Goal: Information Seeking & Learning: Learn about a topic

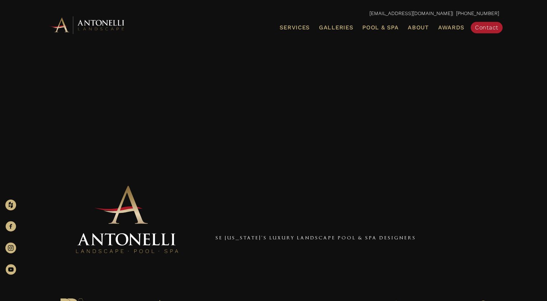
scroll to position [1, 0]
click at [339, 26] on span "Galleries" at bounding box center [336, 27] width 34 height 7
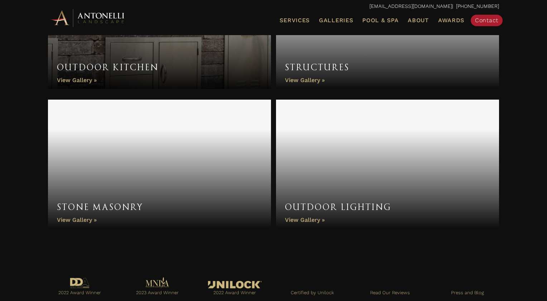
scroll to position [539, 0]
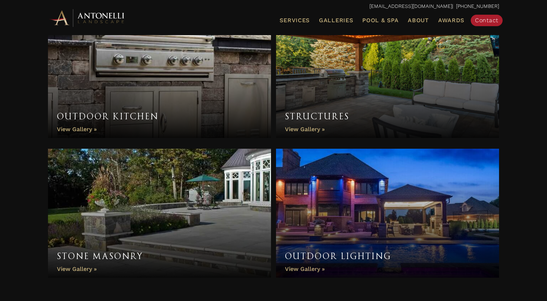
click at [357, 88] on link "Structures" at bounding box center [387, 73] width 223 height 129
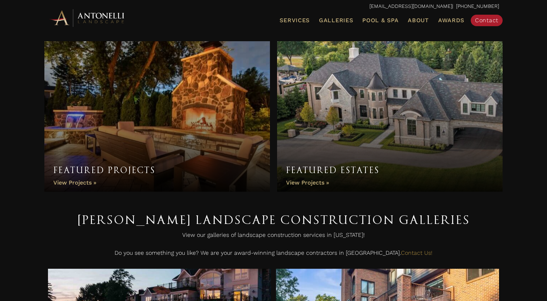
scroll to position [0, 0]
click at [157, 133] on link "Featured Projects" at bounding box center [156, 117] width 225 height 150
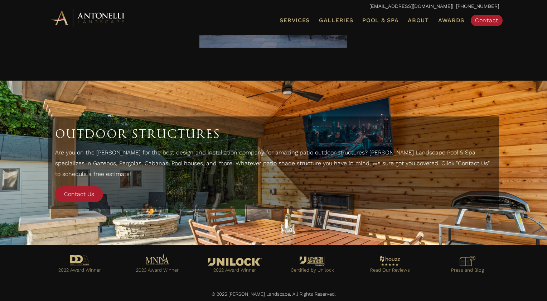
scroll to position [1999, 0]
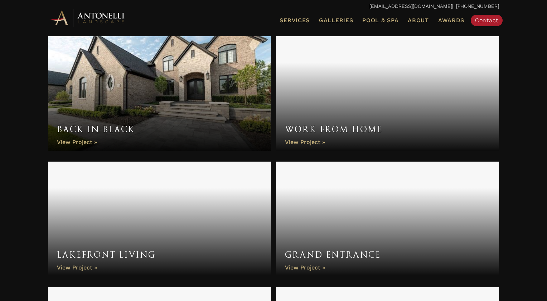
scroll to position [361, 0]
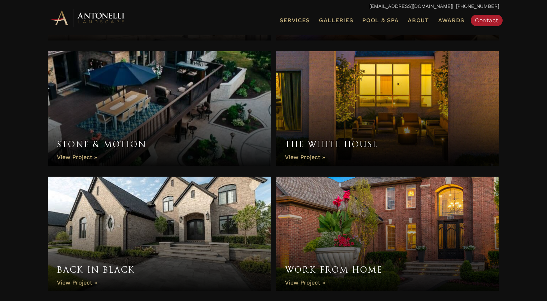
click at [351, 195] on link "Work From Home" at bounding box center [387, 233] width 223 height 114
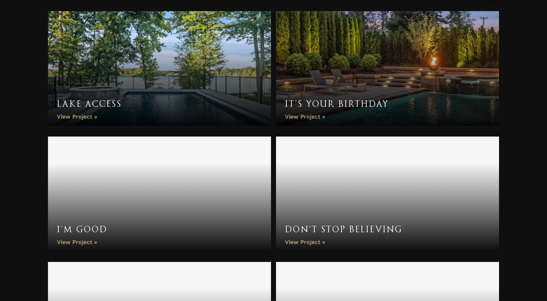
scroll to position [414, 0]
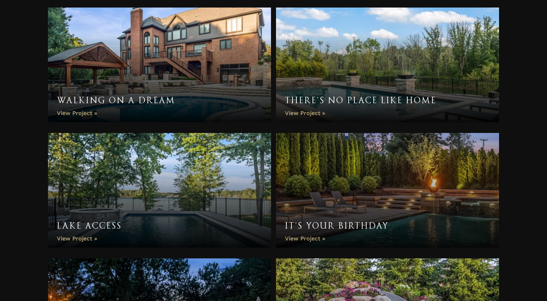
click at [435, 199] on link "It’s Your Birthday" at bounding box center [387, 190] width 223 height 114
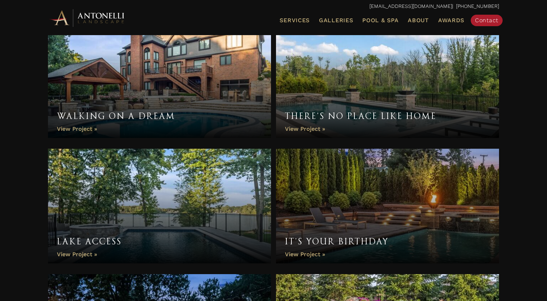
scroll to position [394, 0]
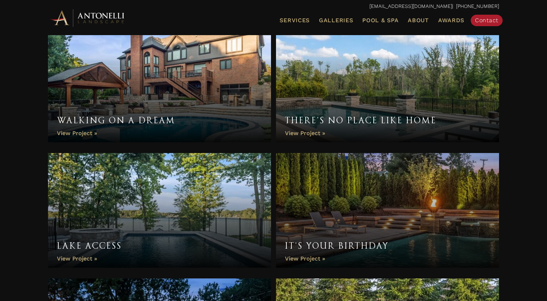
click at [184, 84] on link "Walking On A Dream" at bounding box center [159, 85] width 223 height 114
